Goal: Task Accomplishment & Management: Use online tool/utility

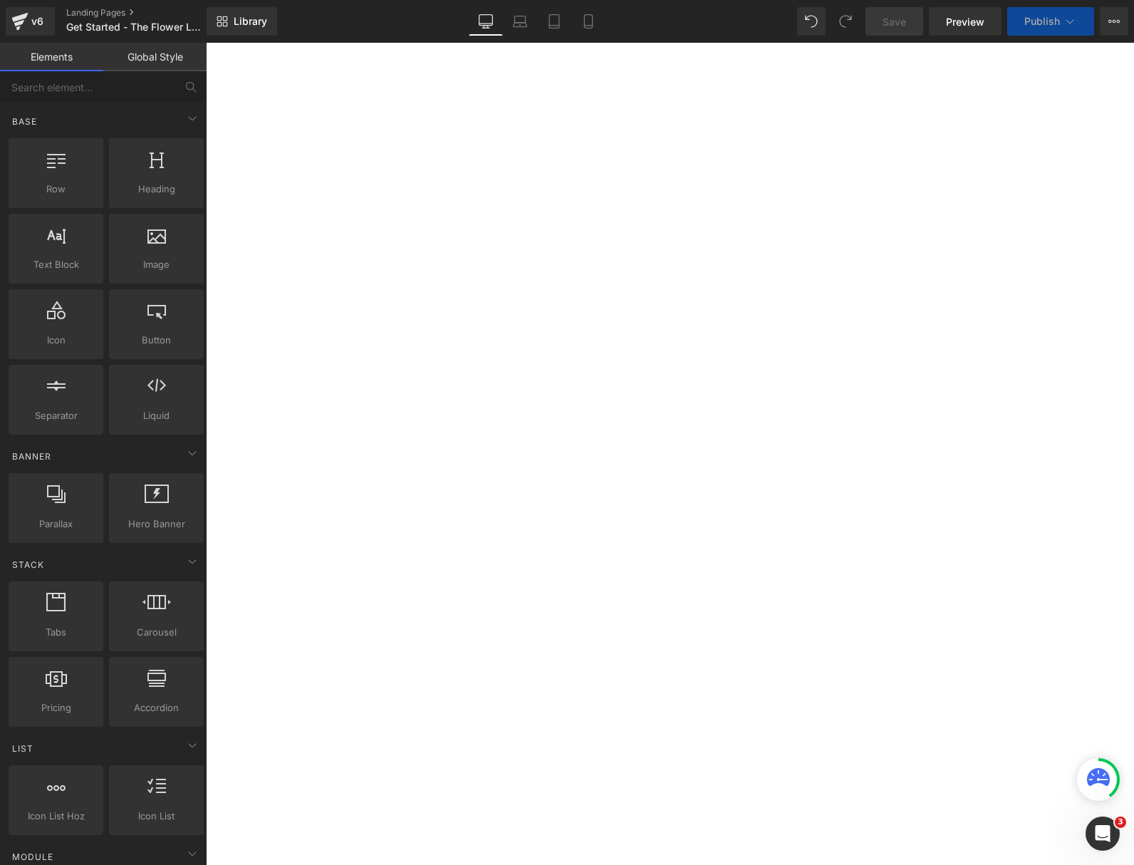
click at [206, 43] on span "Button" at bounding box center [206, 43] width 0 height 0
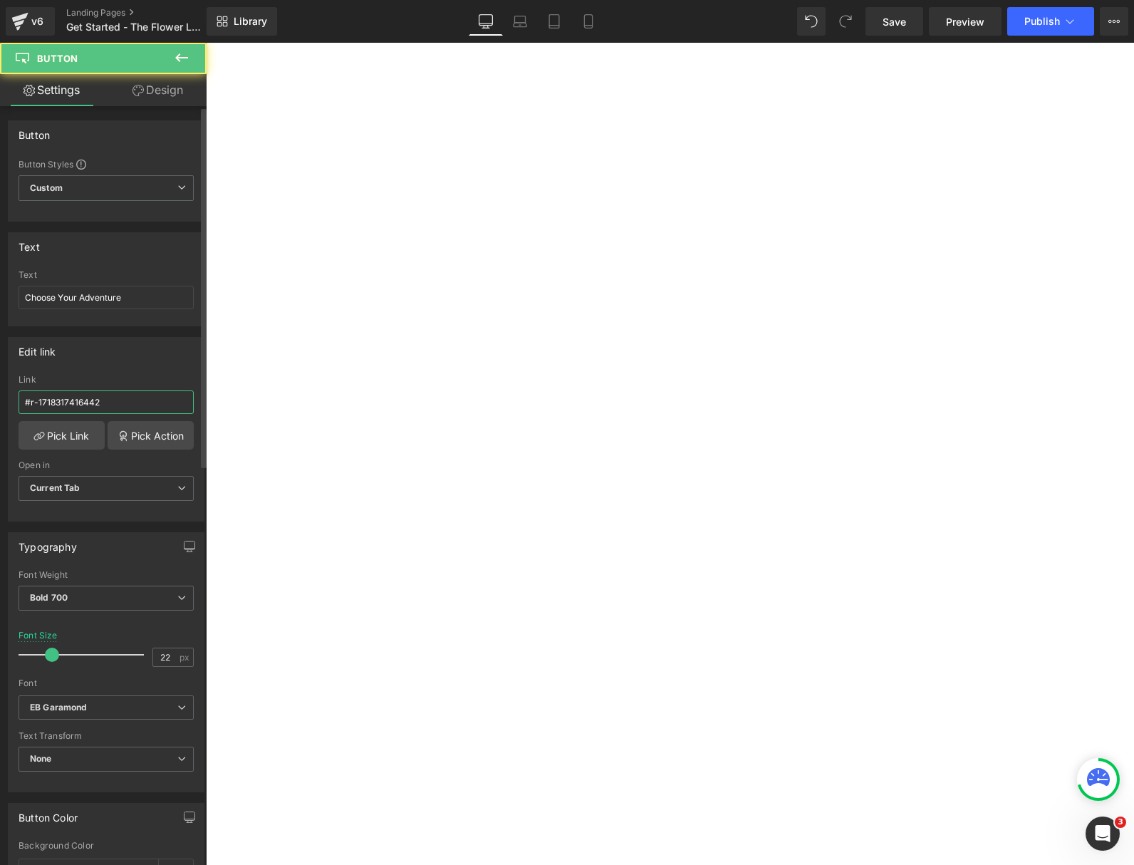
click at [168, 396] on input "#r-1718317416442" at bounding box center [106, 402] width 175 height 24
click at [206, 43] on span "Button" at bounding box center [206, 43] width 0 height 0
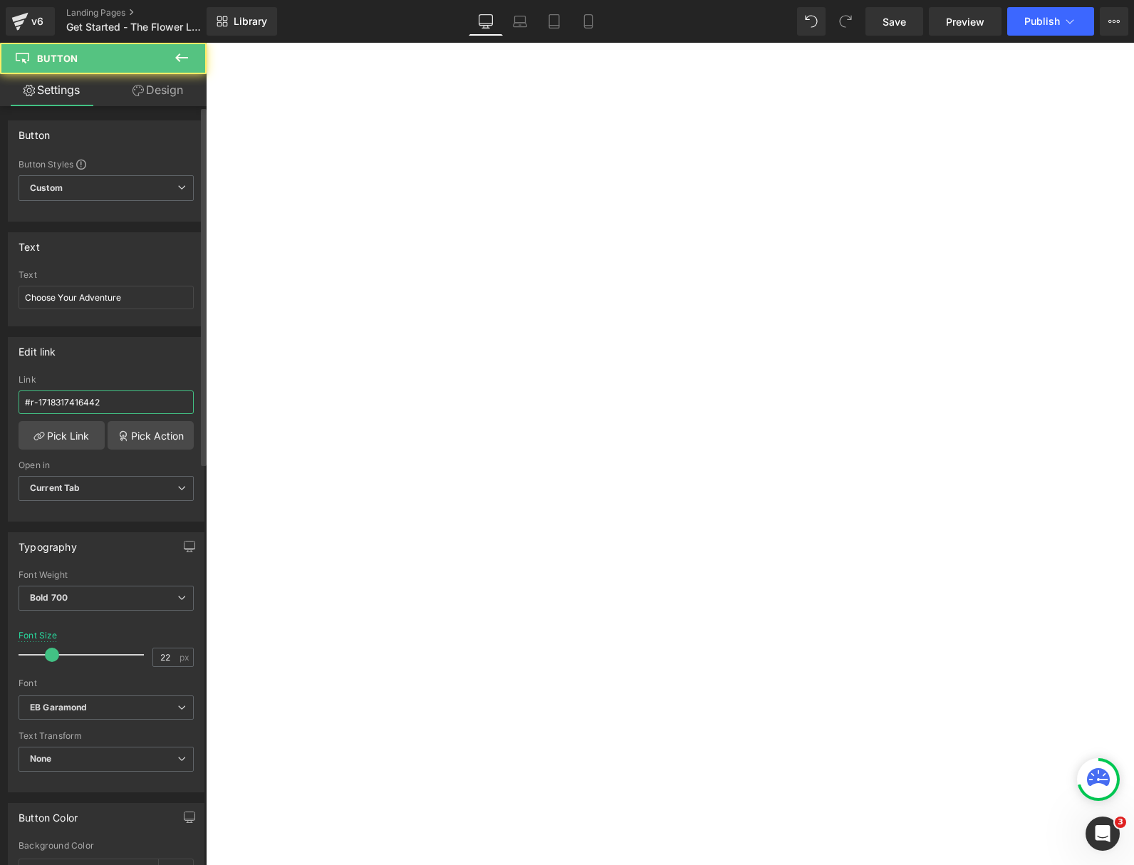
click at [154, 396] on input "#r-1718317416442" at bounding box center [106, 402] width 175 height 24
click at [206, 43] on span "Button" at bounding box center [206, 43] width 0 height 0
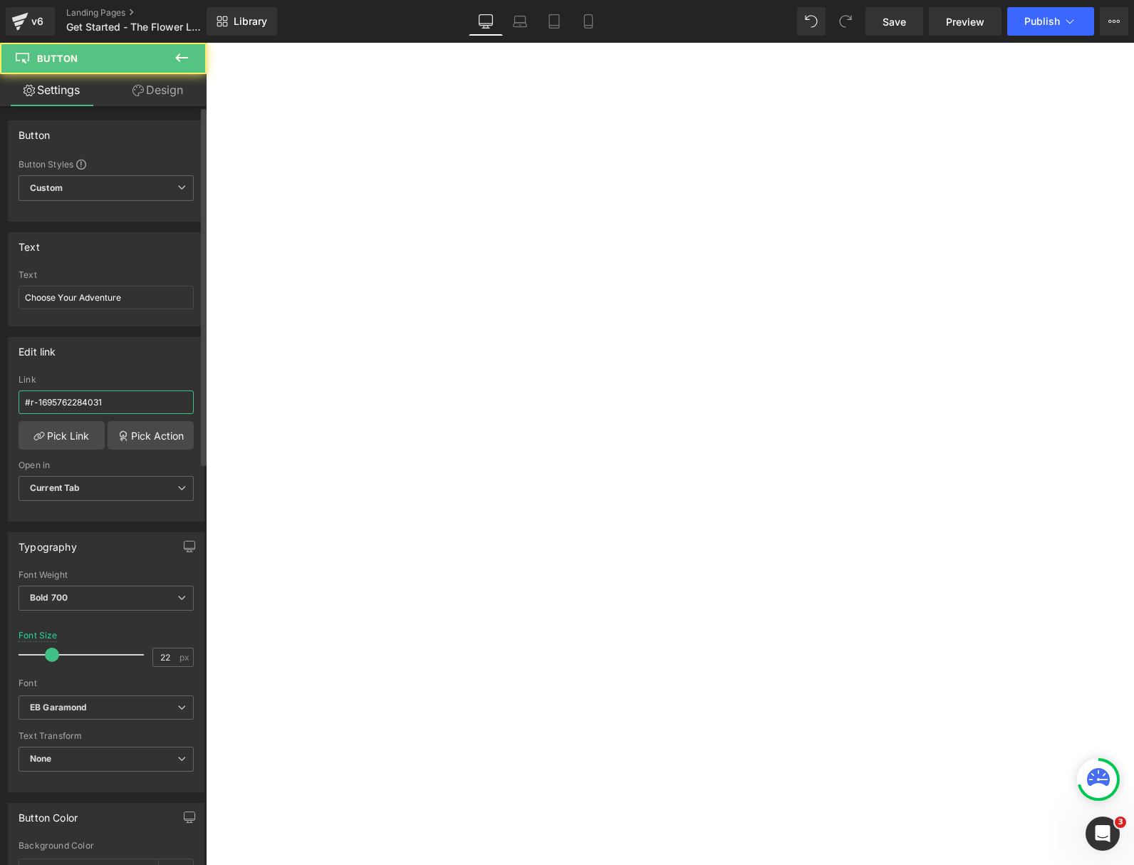
click at [146, 405] on input "#r-1695762284031" at bounding box center [106, 402] width 175 height 24
paste input "718317416442"
type input "#r-1718317416442"
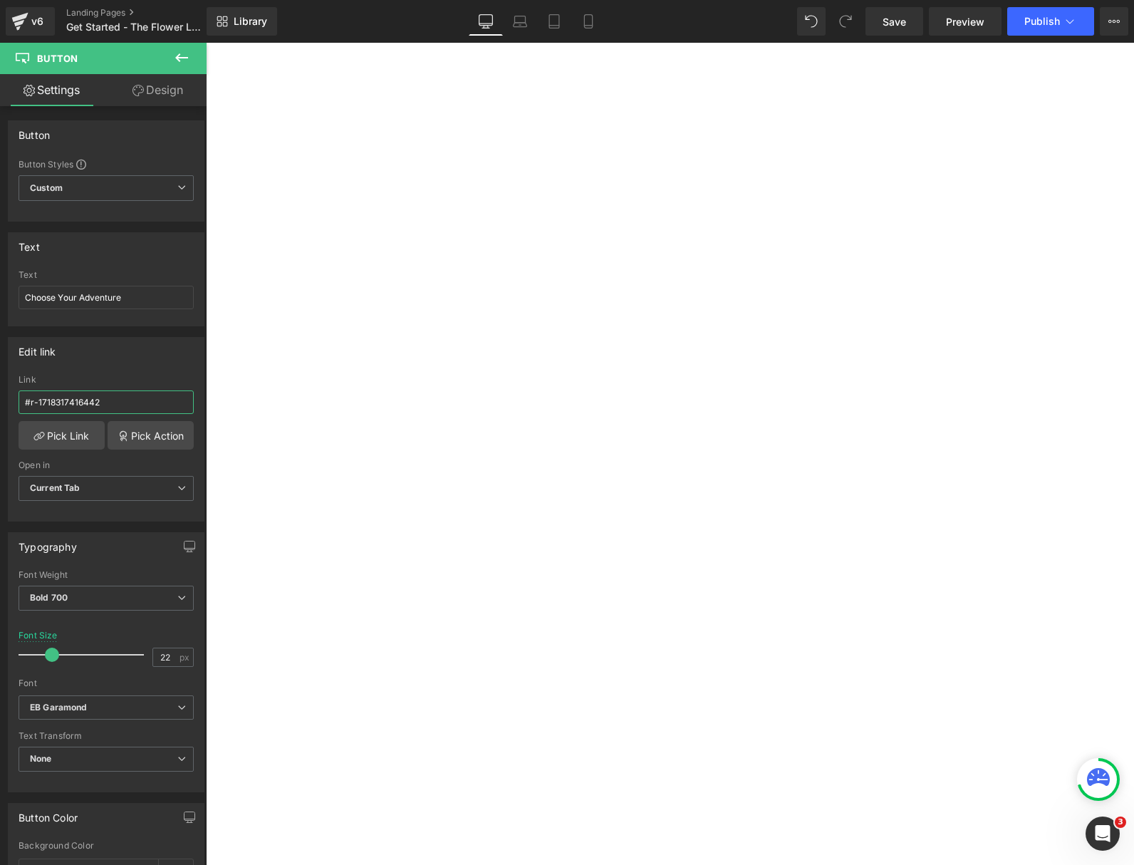
scroll to position [6660, 0]
click at [206, 43] on span "Button" at bounding box center [206, 43] width 0 height 0
click at [137, 406] on input "#r-1695762284031" at bounding box center [106, 402] width 175 height 24
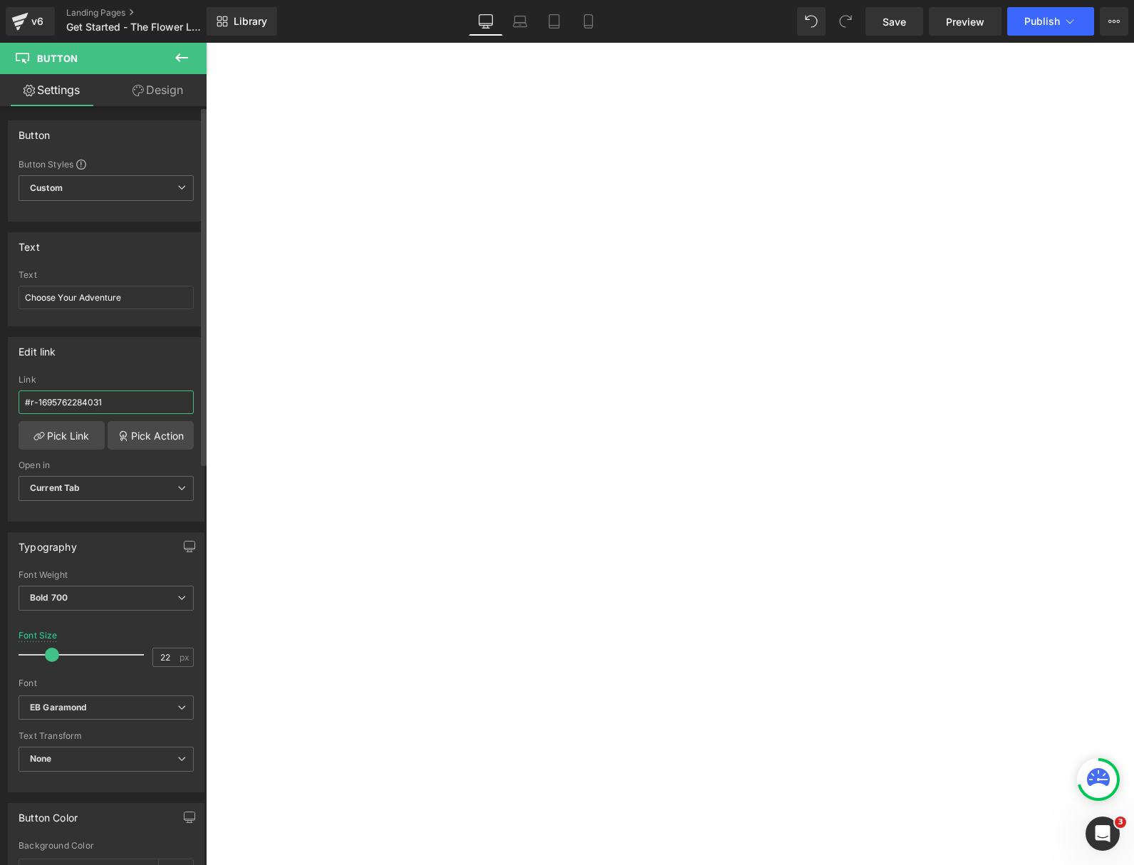
paste input "718317416442"
type input "#r-1718317416442"
click at [1047, 17] on span "Publish" at bounding box center [1042, 21] width 36 height 11
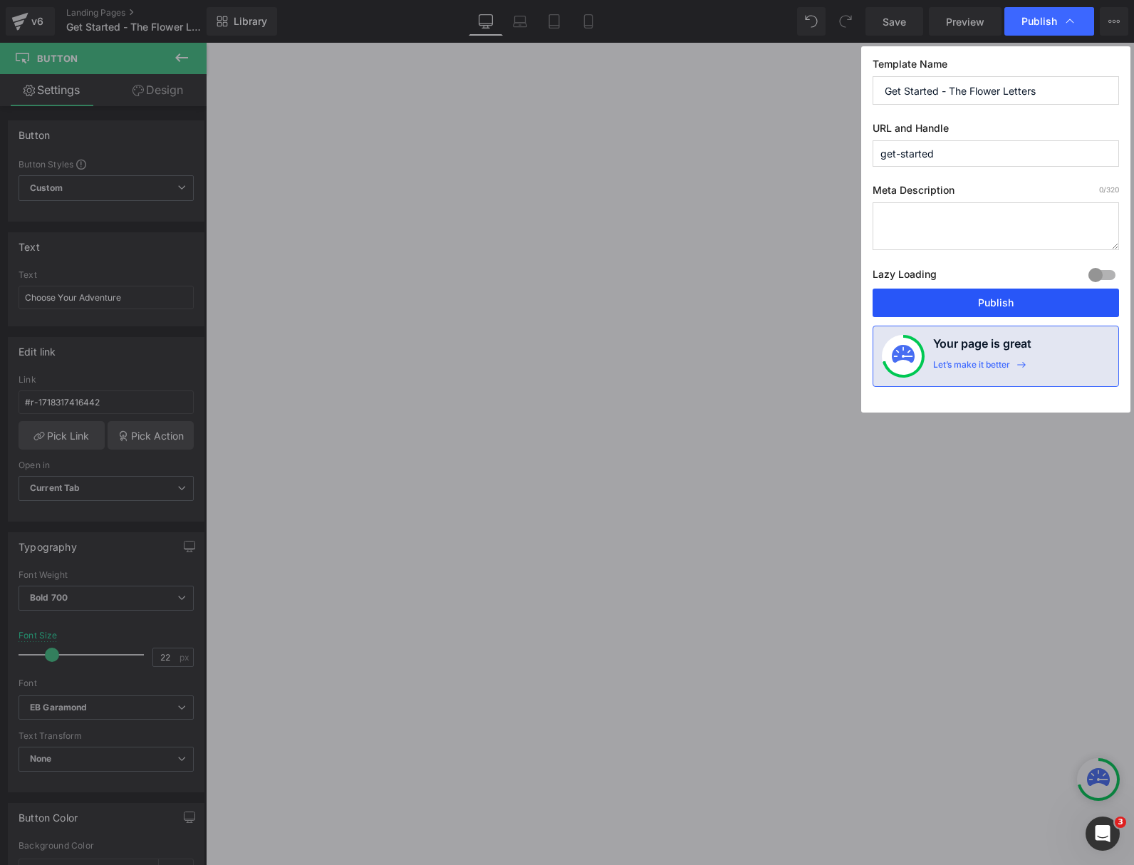
click at [1005, 298] on button "Publish" at bounding box center [996, 302] width 246 height 28
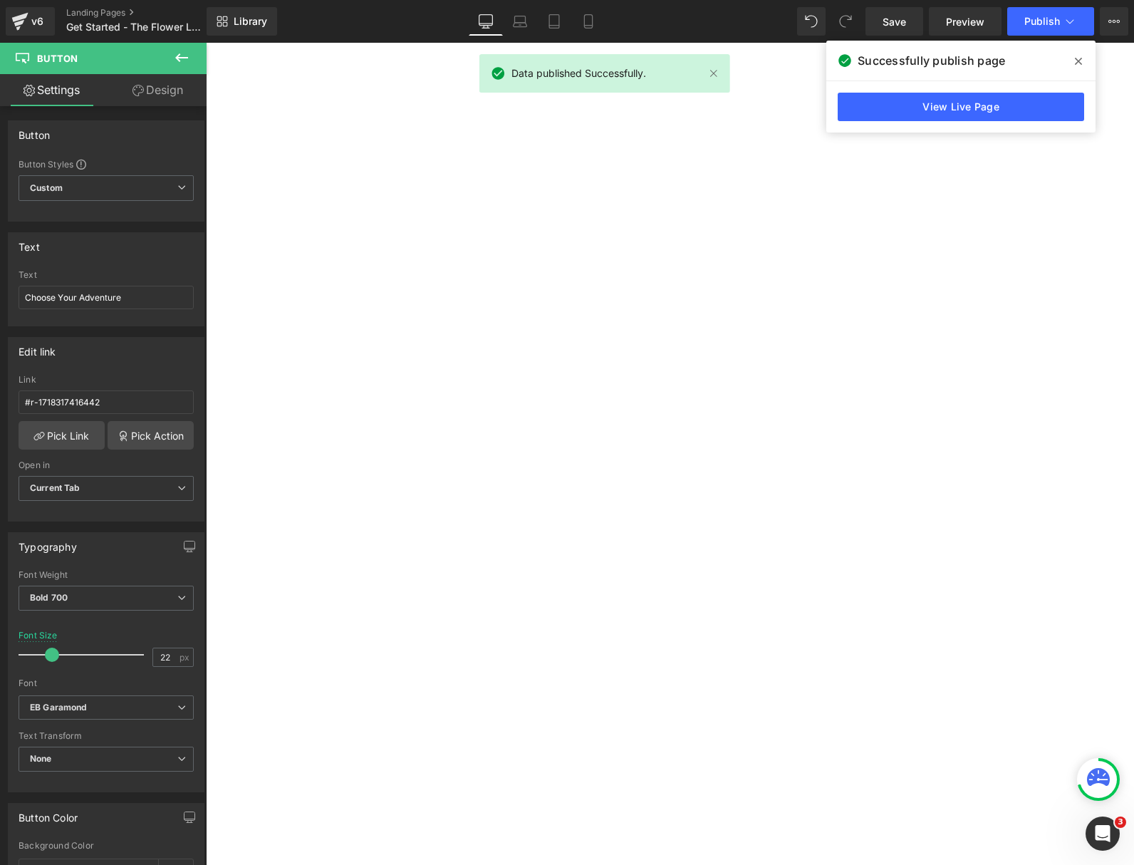
scroll to position [2317, 0]
click at [206, 43] on span "Button" at bounding box center [206, 43] width 0 height 0
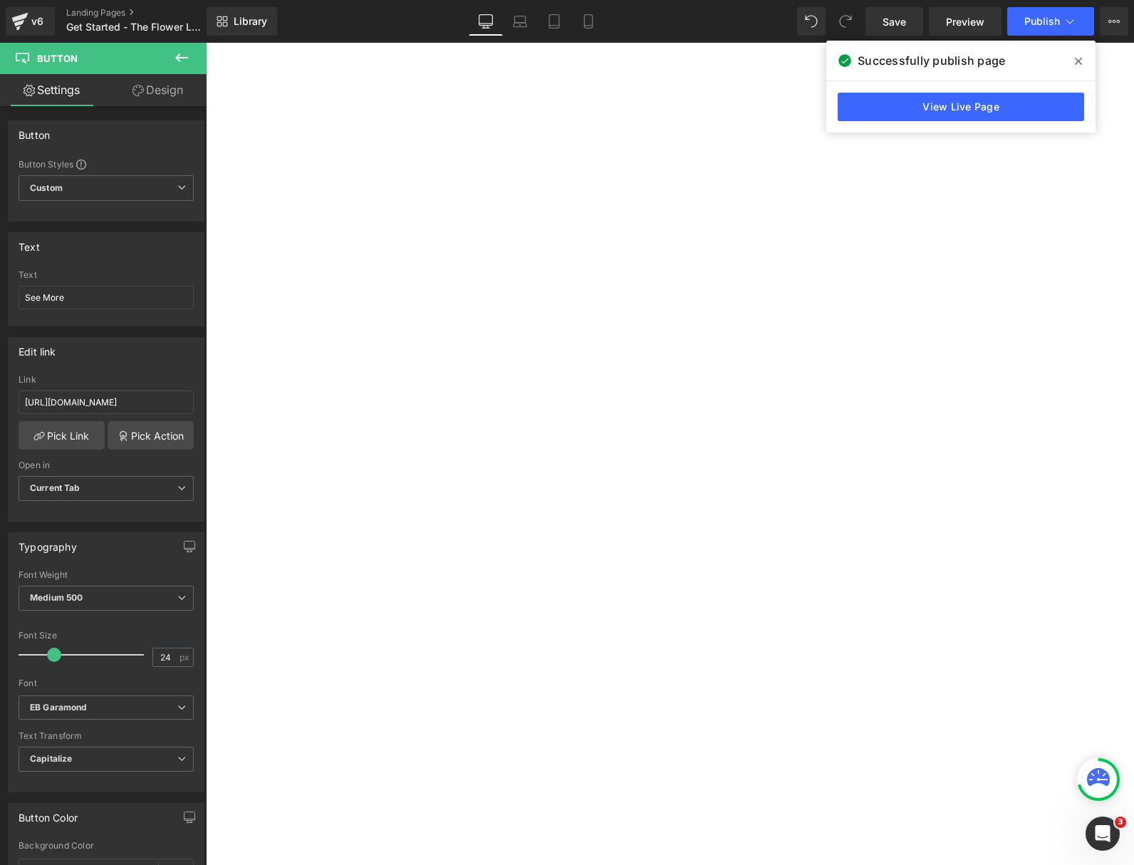
scroll to position [373, 0]
click at [950, 108] on link "View Live Page" at bounding box center [961, 107] width 246 height 28
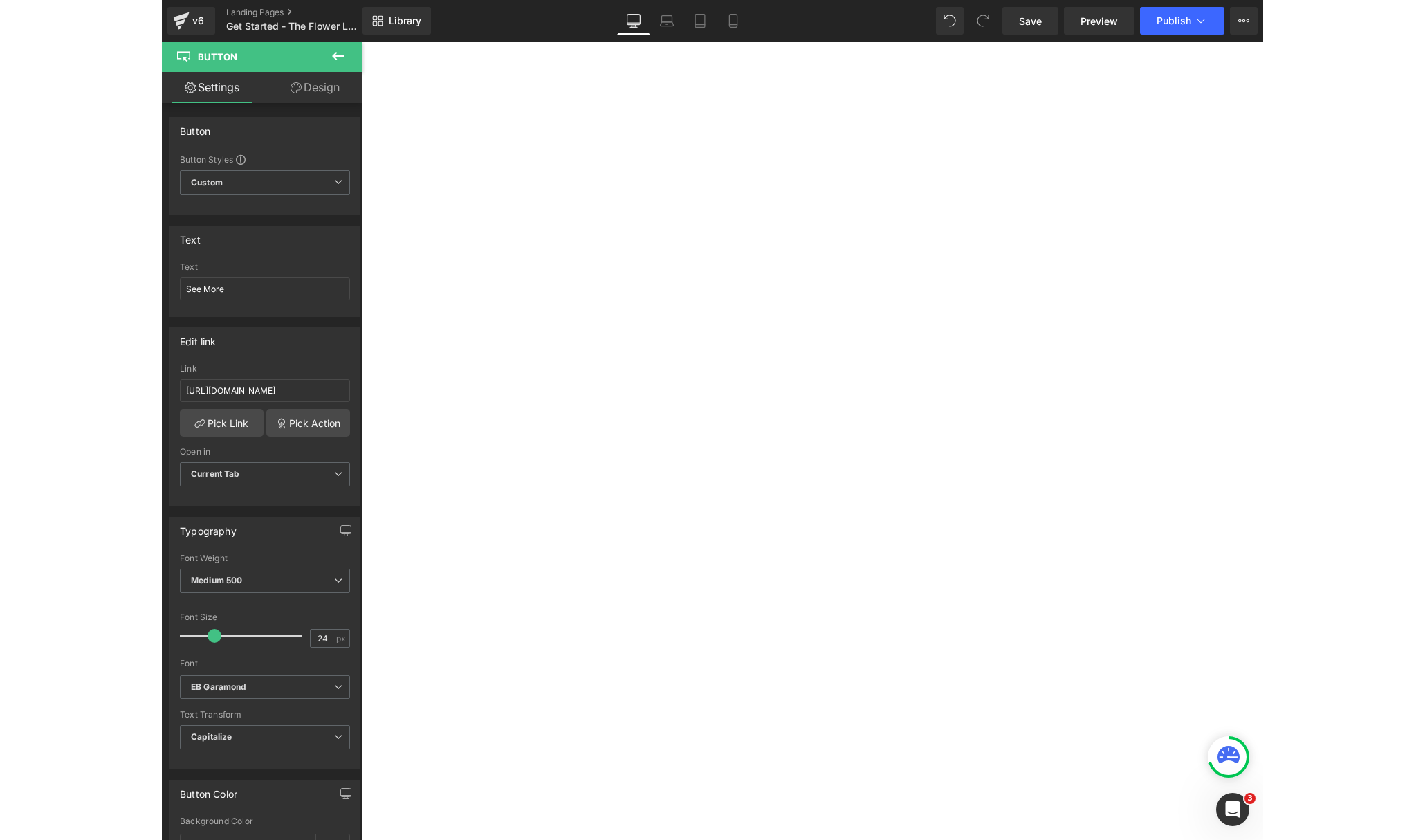
scroll to position [0, 0]
